Goal: Information Seeking & Learning: Find specific fact

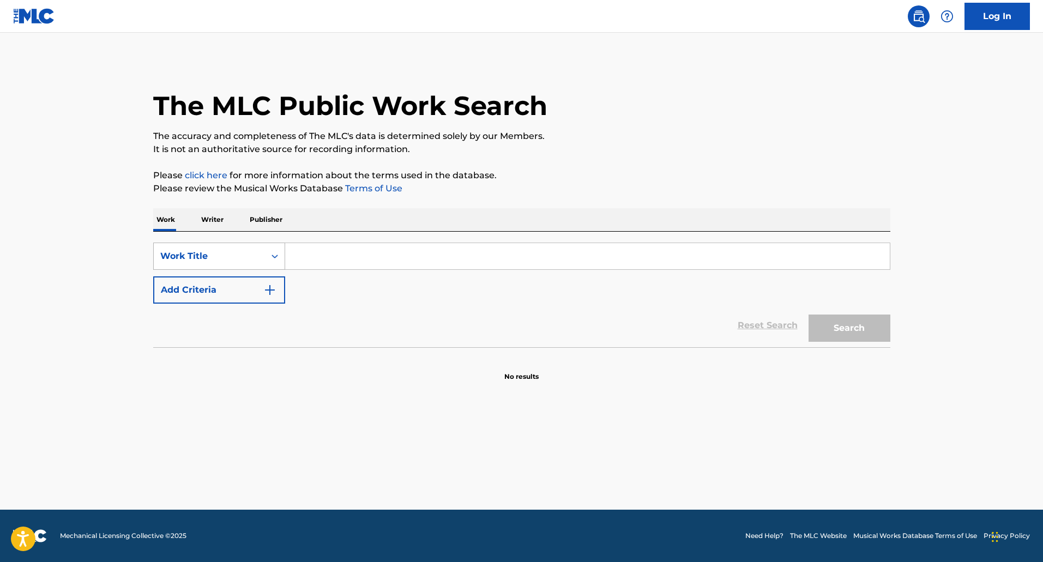
click at [257, 258] on div "Work Title" at bounding box center [209, 256] width 98 height 13
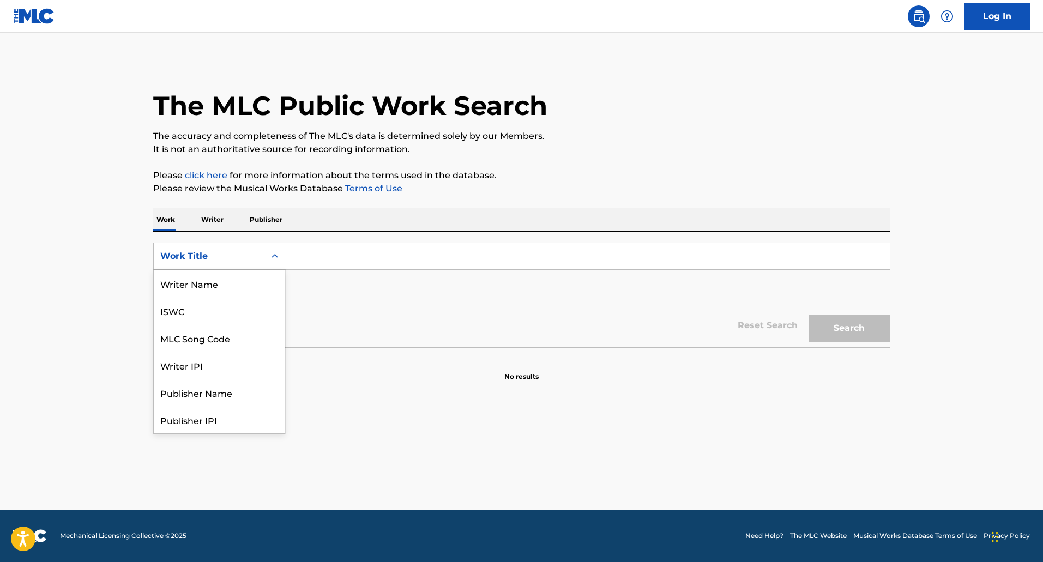
scroll to position [55, 0]
click at [232, 252] on div "Work Title" at bounding box center [209, 256] width 98 height 13
click at [195, 359] on div "Publisher IPI" at bounding box center [219, 365] width 131 height 27
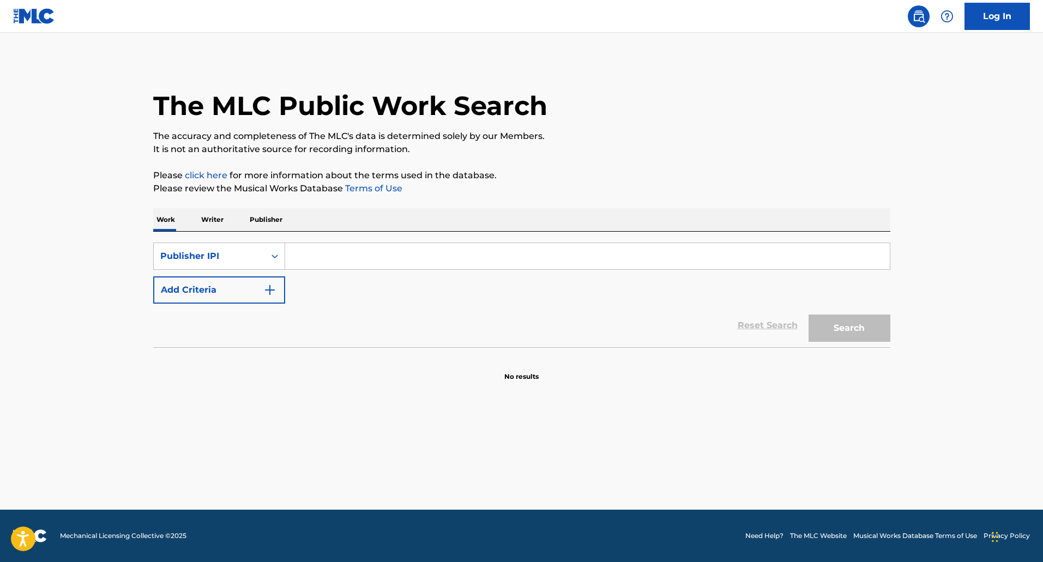
click at [310, 262] on input "Search Form" at bounding box center [587, 256] width 605 height 26
type input "s"
type input "a"
type input "[PERSON_NAME]"
click at [809, 315] on button "Search" at bounding box center [850, 328] width 82 height 27
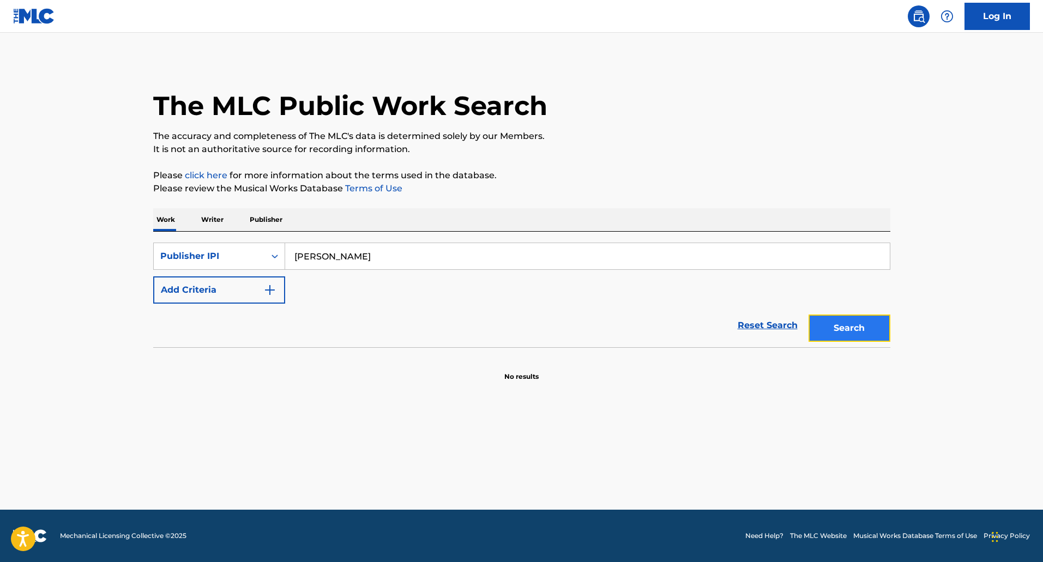
click at [813, 331] on button "Search" at bounding box center [850, 328] width 82 height 27
drag, startPoint x: 382, startPoint y: 255, endPoint x: 256, endPoint y: 239, distance: 127.5
click at [256, 239] on div "SearchWithCriteriac8de09c8-a560-4744-bdc4-ea8a216a873b Publisher IPI [PERSON_NA…" at bounding box center [521, 290] width 737 height 116
type input "s"
click at [244, 256] on div "Publisher IPI" at bounding box center [209, 256] width 98 height 13
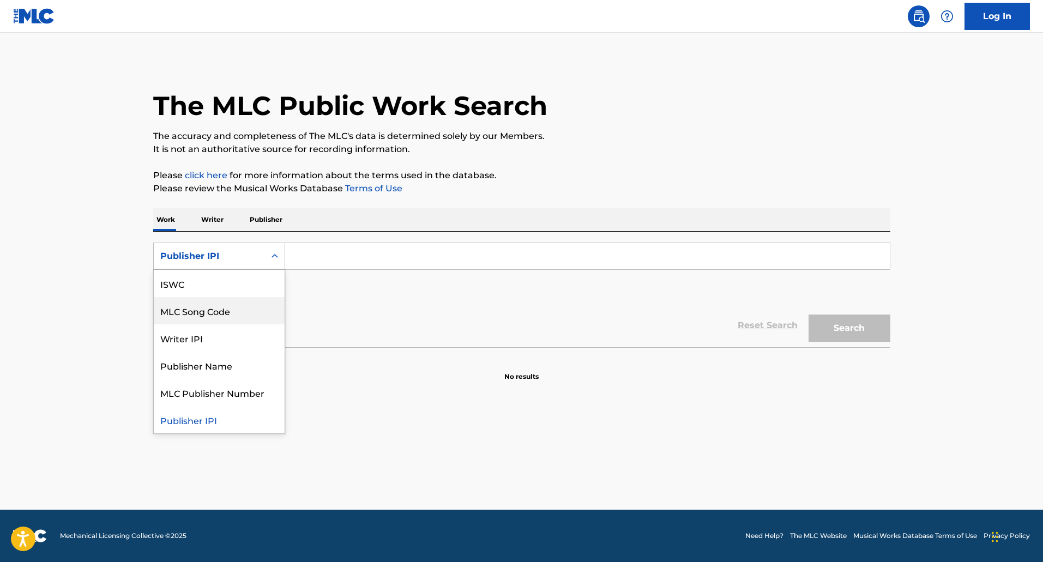
click at [187, 317] on div "MLC Song Code" at bounding box center [219, 310] width 131 height 27
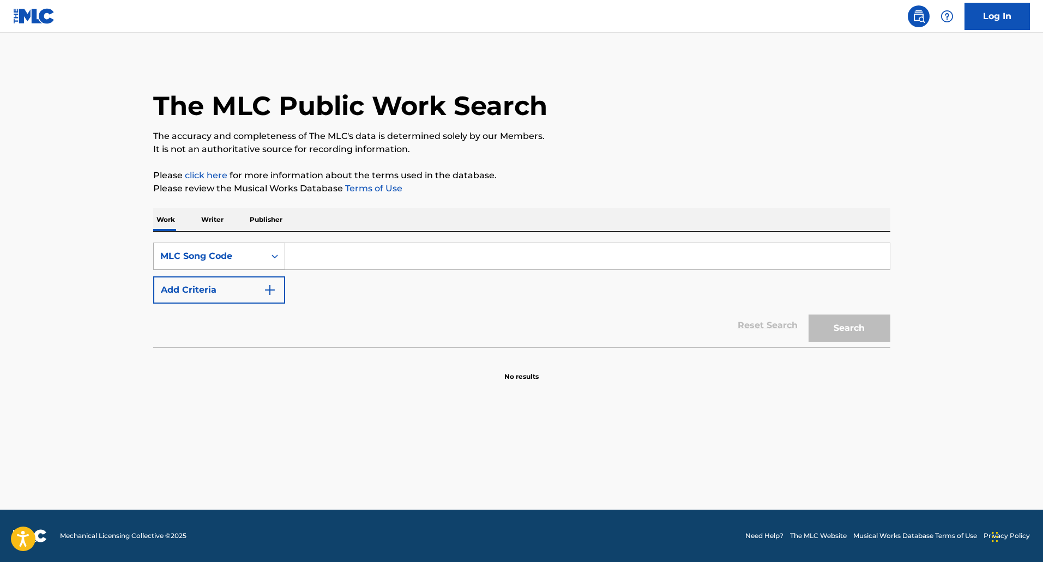
click at [209, 253] on div "MLC Song Code" at bounding box center [209, 256] width 98 height 13
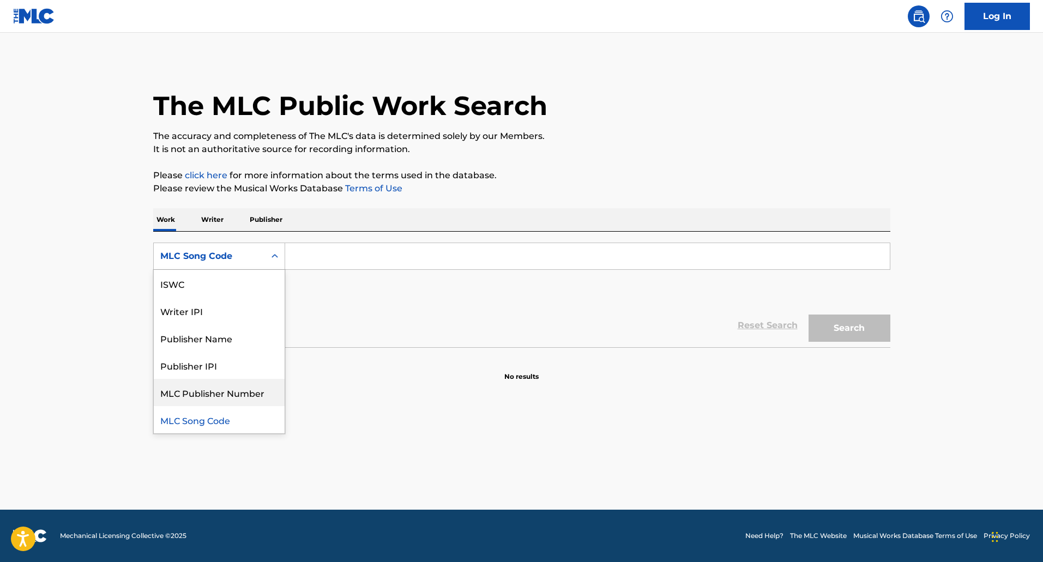
click at [186, 388] on div "MLC Publisher Number" at bounding box center [219, 392] width 131 height 27
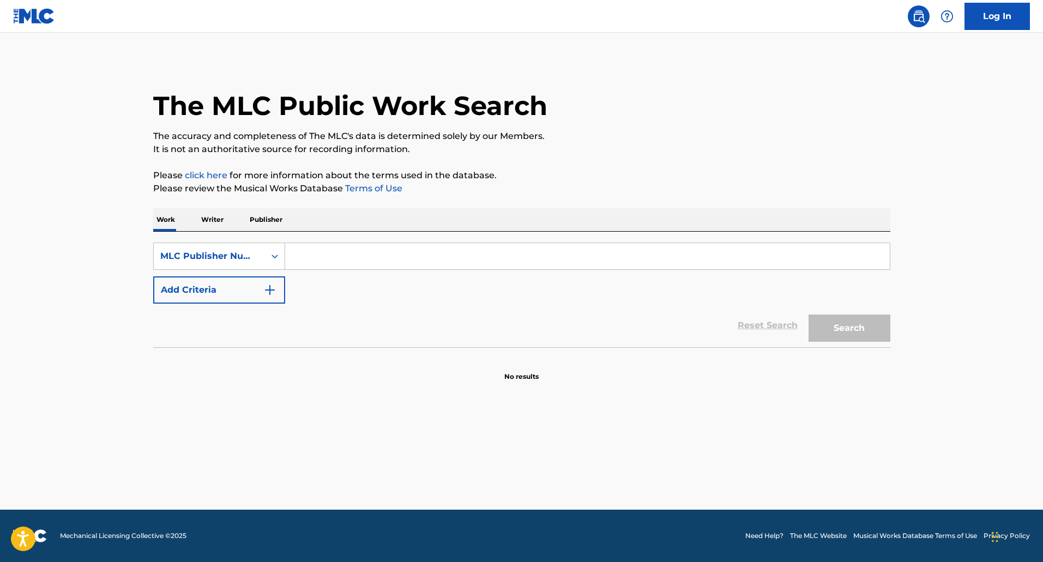
click at [213, 176] on link "click here" at bounding box center [206, 175] width 43 height 10
